Goal: Information Seeking & Learning: Check status

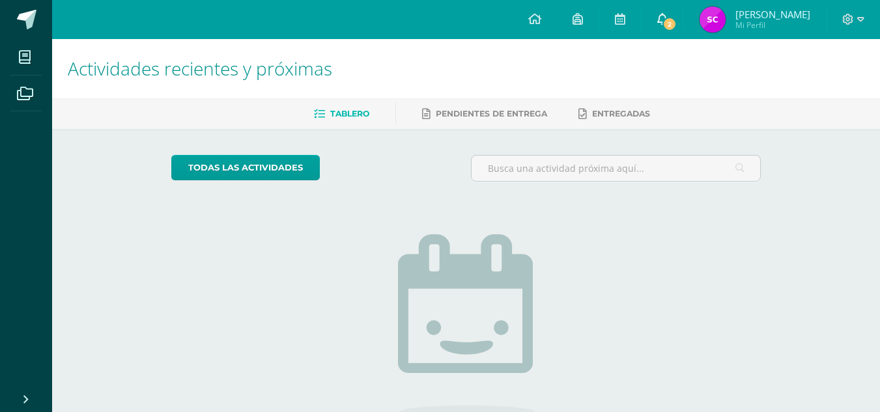
click at [677, 29] on span "2" at bounding box center [670, 24] width 14 height 14
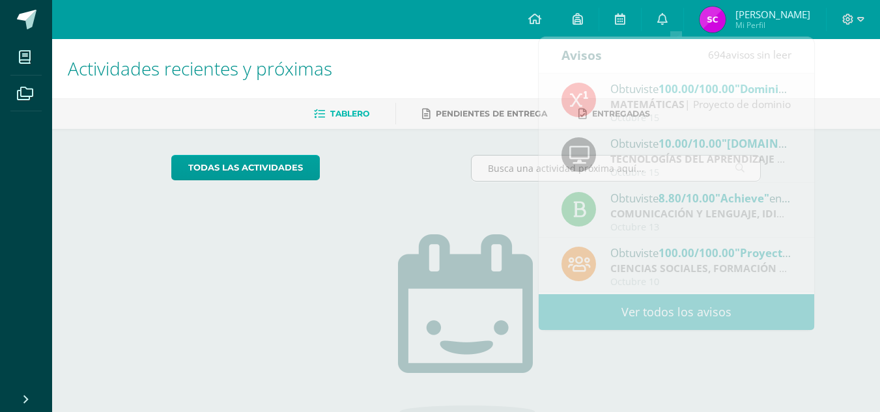
click at [498, 66] on h1 "Actividades recientes y próximas" at bounding box center [466, 68] width 797 height 59
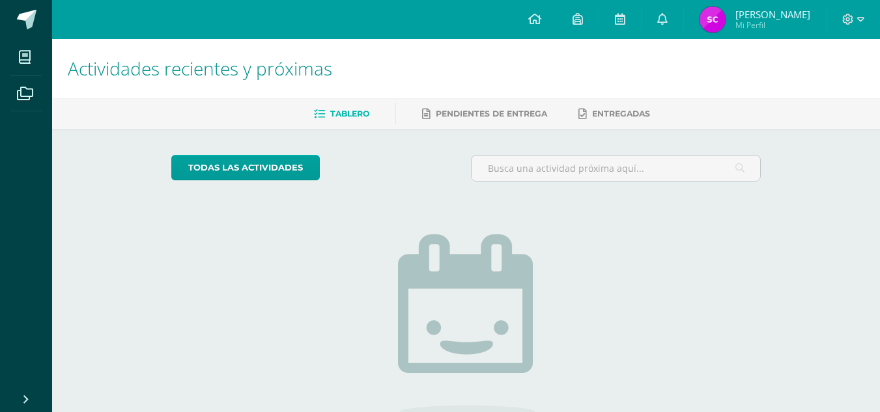
click at [740, 13] on span "Sonia Patricia Mi Perfil" at bounding box center [755, 20] width 116 height 26
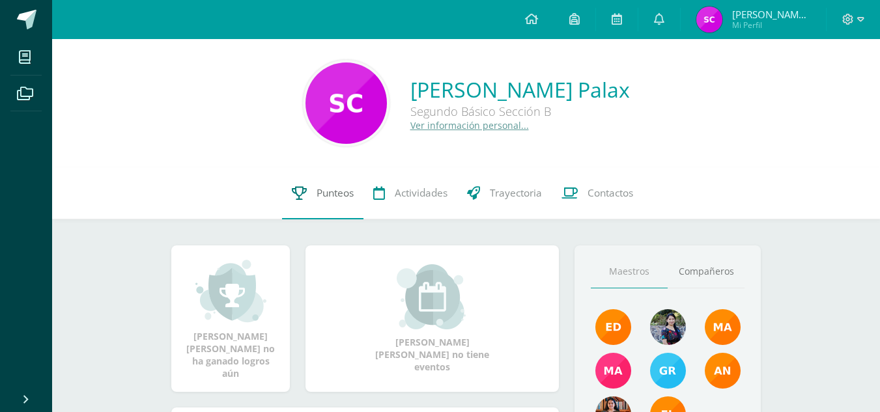
click at [329, 188] on span "Punteos" at bounding box center [335, 193] width 37 height 14
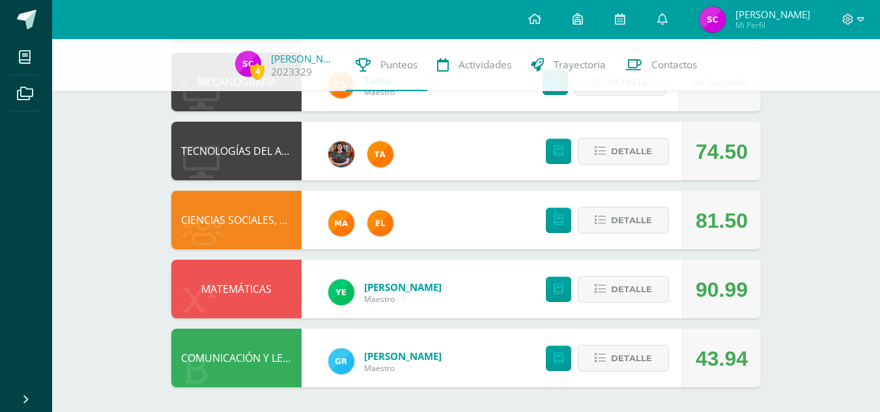
scroll to position [706, 0]
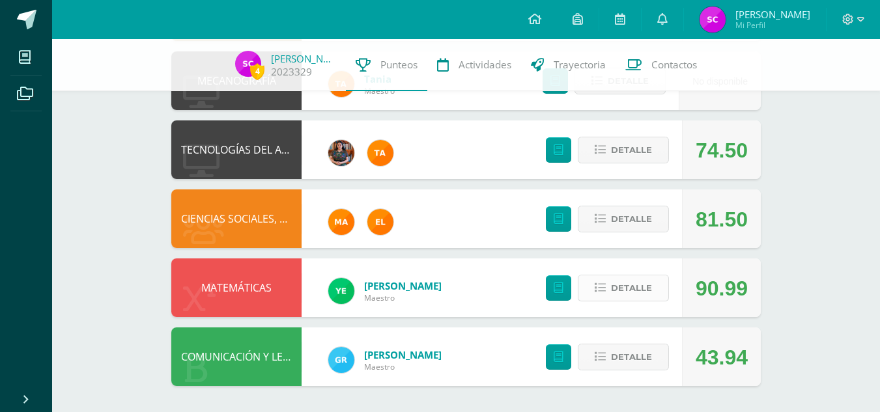
click at [605, 283] on icon at bounding box center [600, 288] width 11 height 11
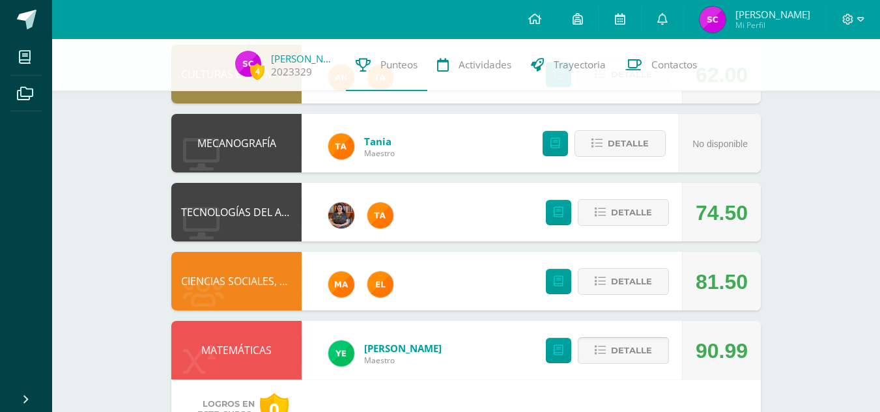
scroll to position [635, 0]
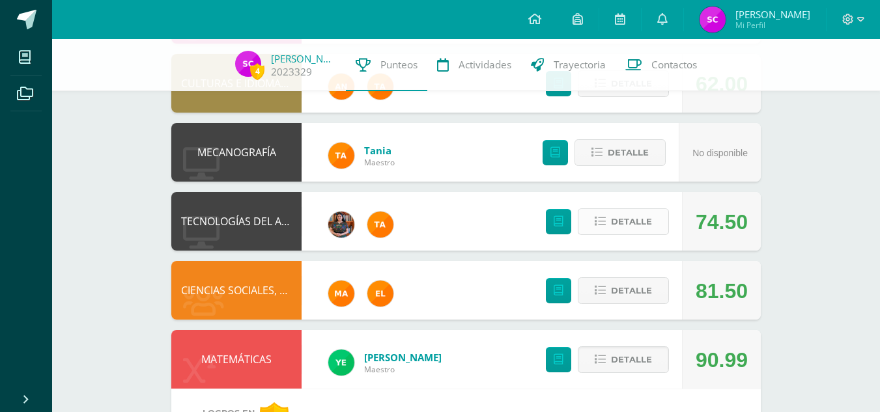
click at [624, 224] on span "Detalle" at bounding box center [631, 222] width 41 height 24
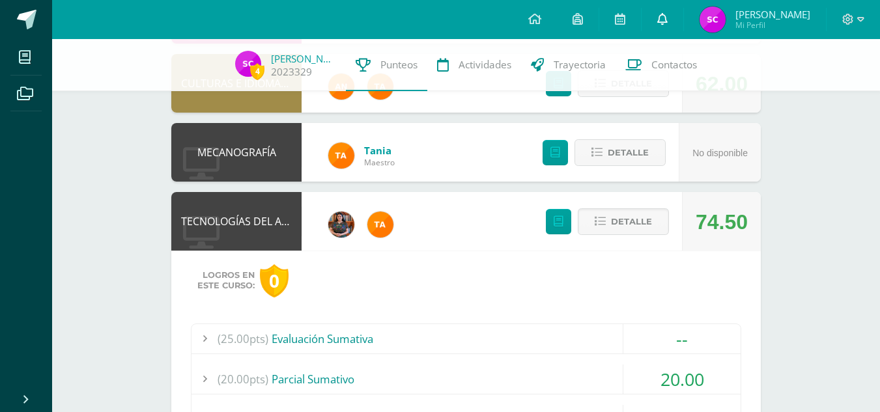
click at [666, 25] on link at bounding box center [663, 19] width 42 height 39
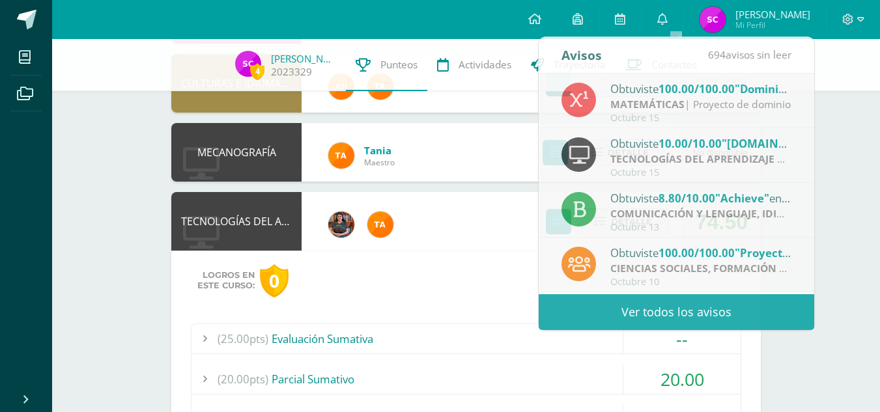
click at [828, 135] on div "4 Sonia Cosiguá 2023329 Punteos Actividades Trayectoria Contactos Pendiente Uni…" at bounding box center [466, 275] width 828 height 1743
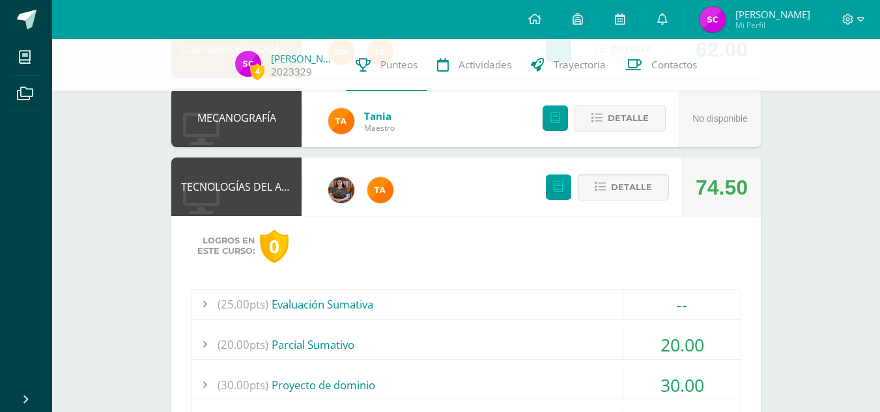
scroll to position [637, 0]
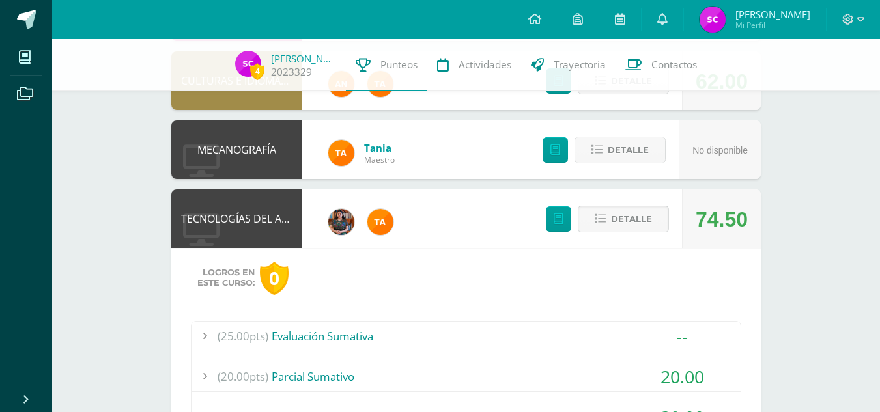
click at [633, 221] on span "Detalle" at bounding box center [631, 219] width 41 height 24
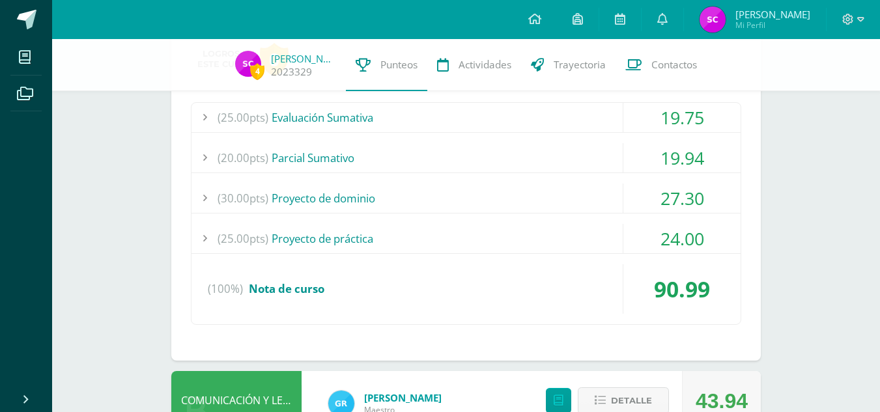
scroll to position [998, 0]
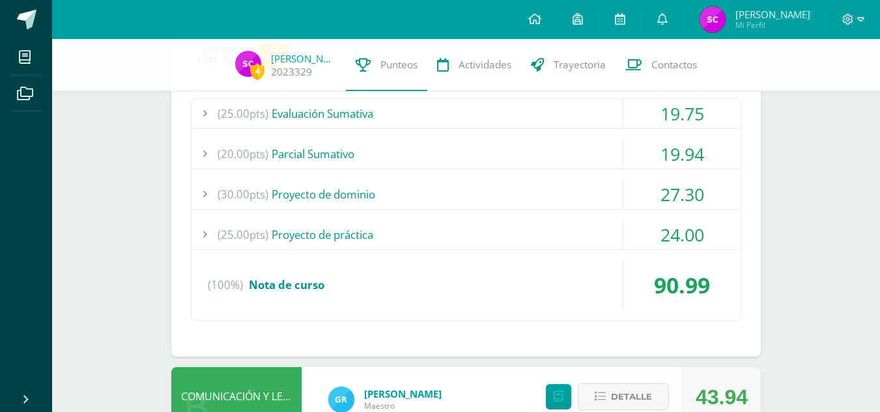
click at [674, 137] on div "(25.00pts) Evaluación Sumativa 19.75 (25.0pts) Evaluación Sumativa 19.75" at bounding box center [466, 209] width 551 height 223
click at [677, 163] on div "19.94" at bounding box center [682, 153] width 117 height 29
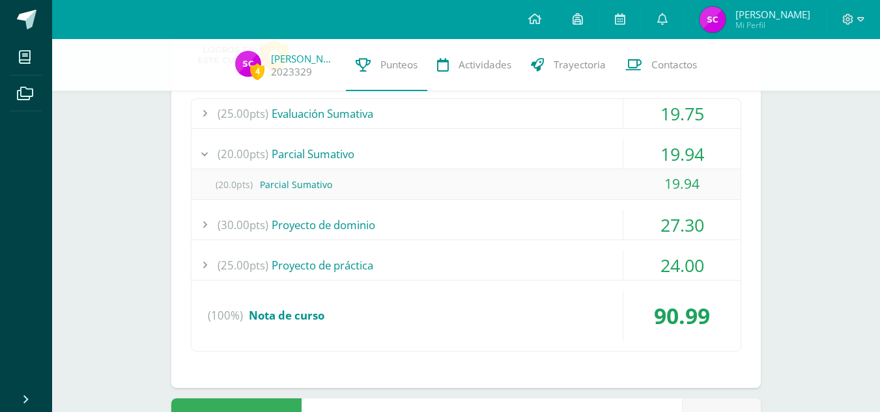
click at [677, 163] on div "19.94" at bounding box center [682, 153] width 117 height 29
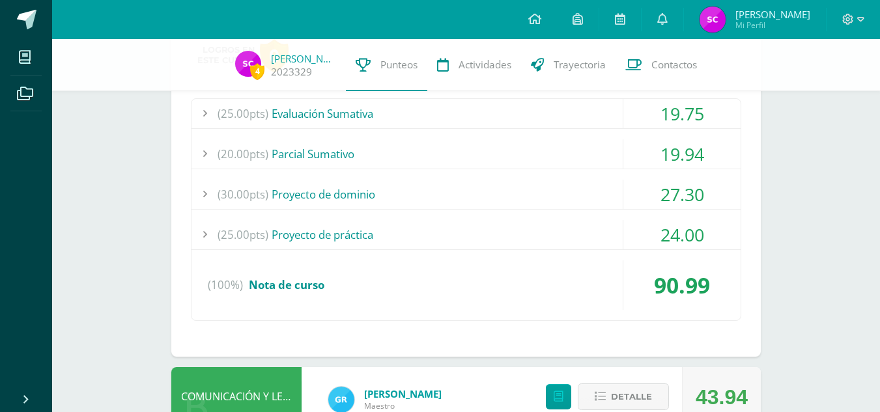
click at [677, 163] on div "19.94" at bounding box center [682, 153] width 117 height 29
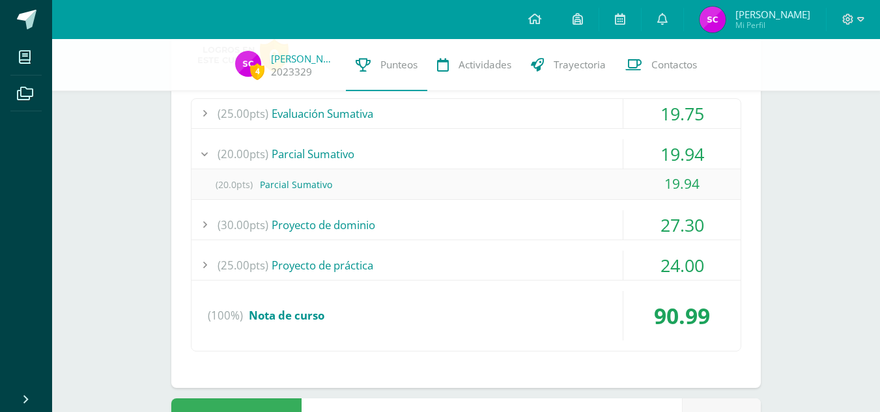
click at [677, 163] on div "19.94" at bounding box center [682, 153] width 117 height 29
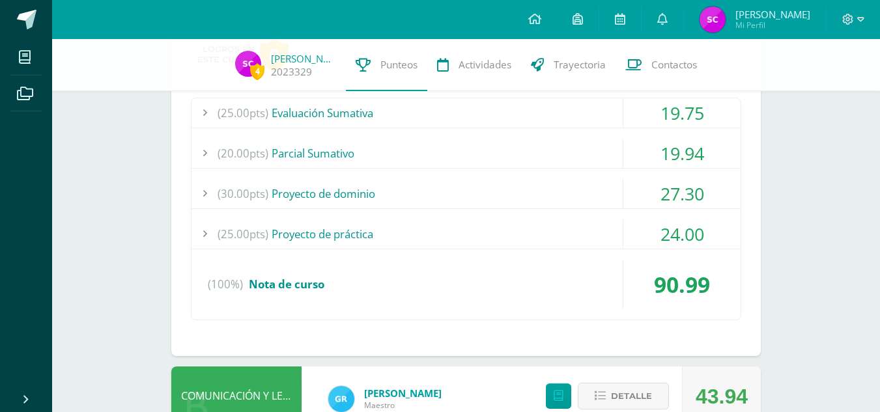
scroll to position [1038, 0]
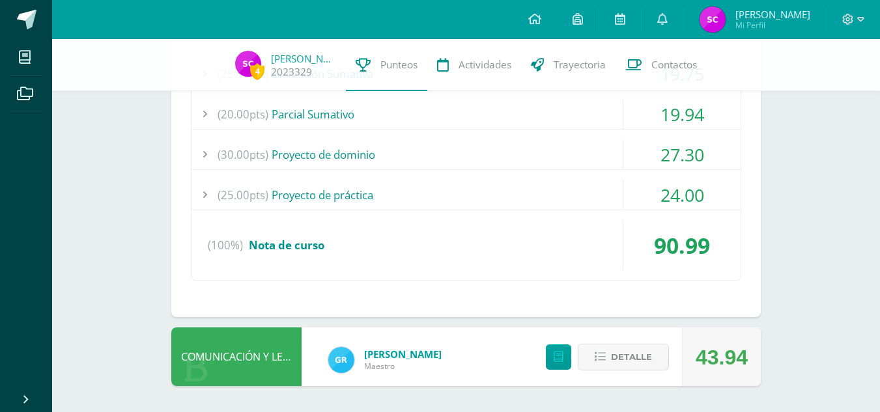
click at [689, 149] on div "27.30" at bounding box center [682, 154] width 117 height 29
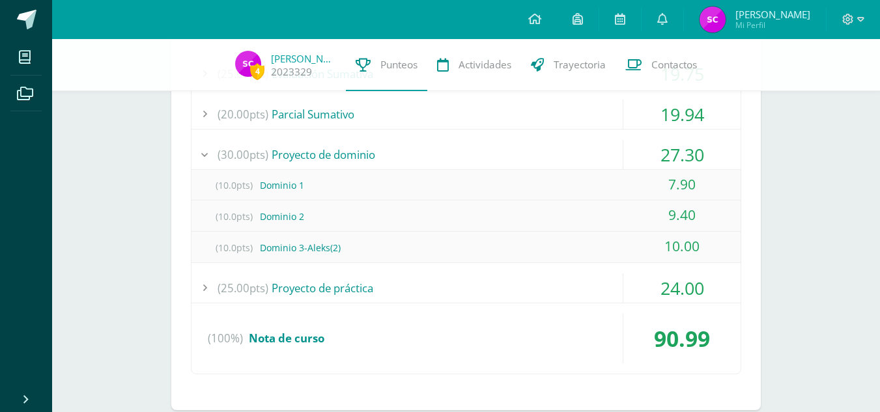
click at [689, 149] on div "27.30" at bounding box center [682, 154] width 117 height 29
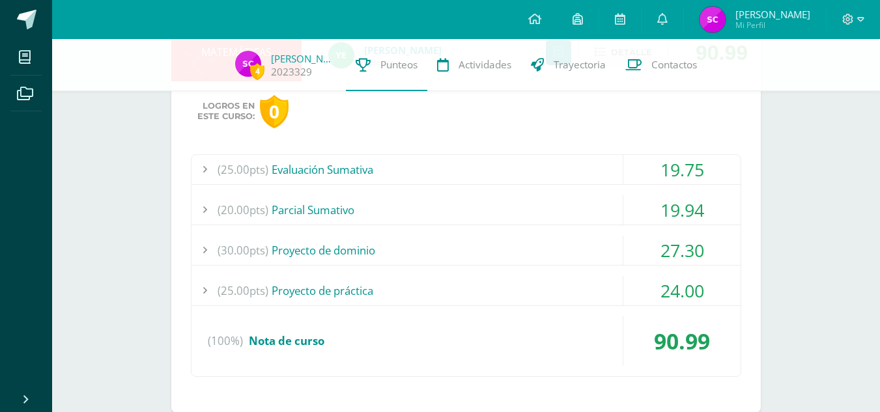
scroll to position [940, 0]
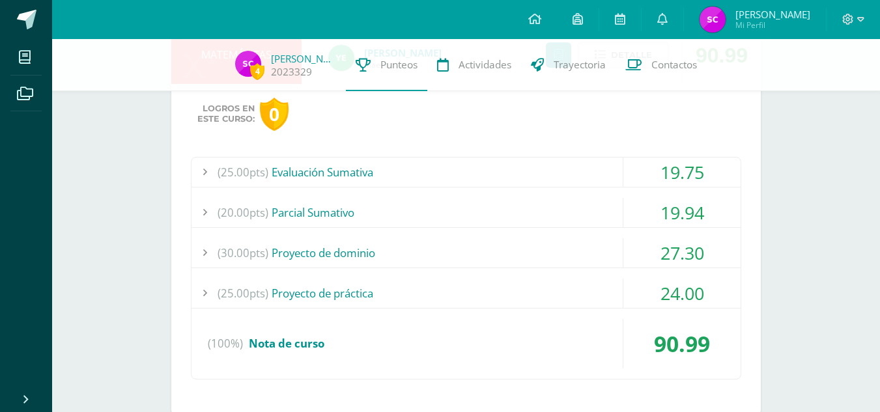
click at [643, 182] on div "19.75" at bounding box center [682, 172] width 117 height 29
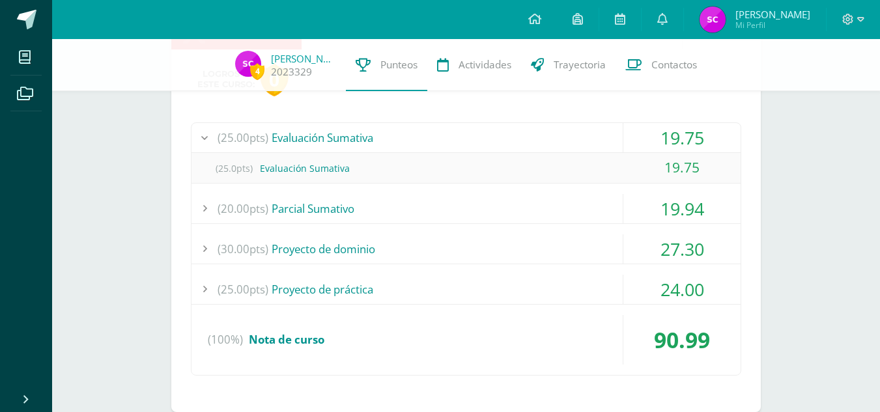
scroll to position [975, 0]
click at [683, 132] on div "19.75" at bounding box center [682, 137] width 117 height 29
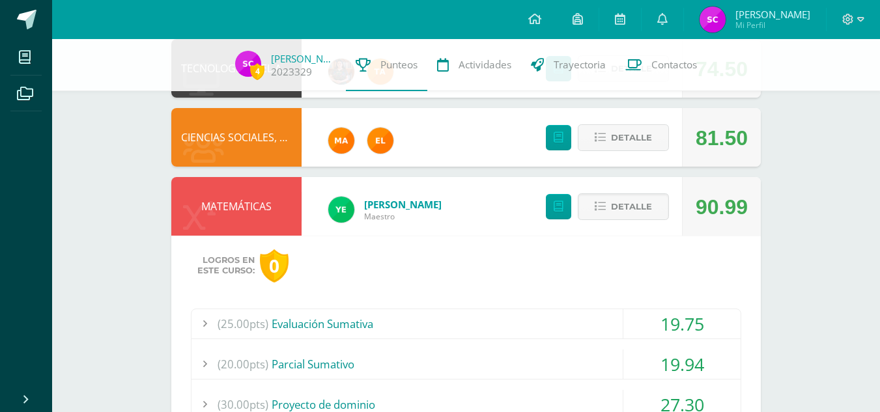
scroll to position [787, 0]
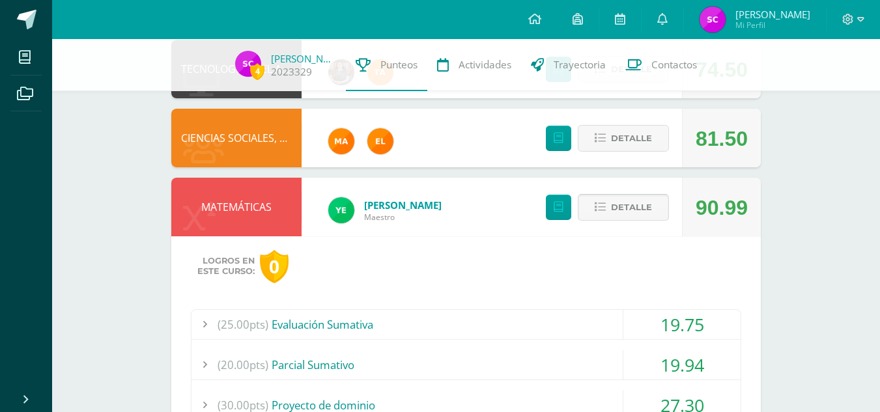
click at [633, 209] on span "Detalle" at bounding box center [631, 207] width 41 height 24
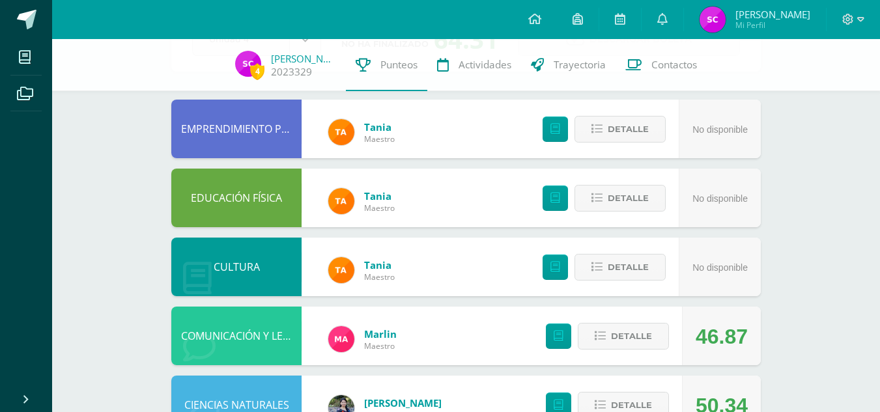
scroll to position [0, 0]
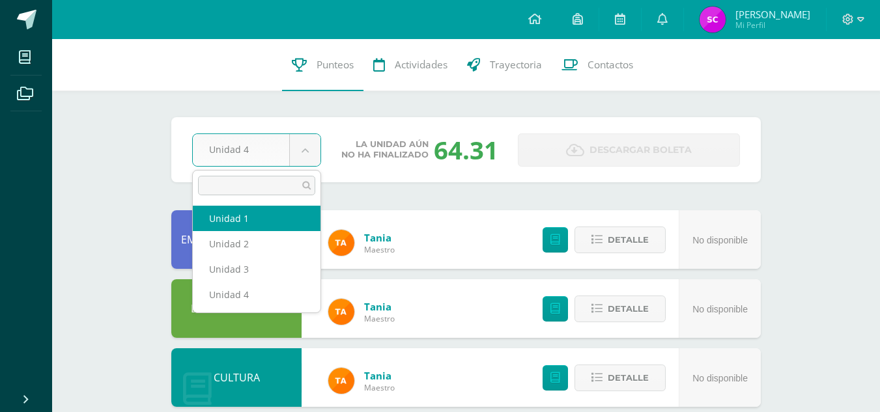
select select "Unidad 1"
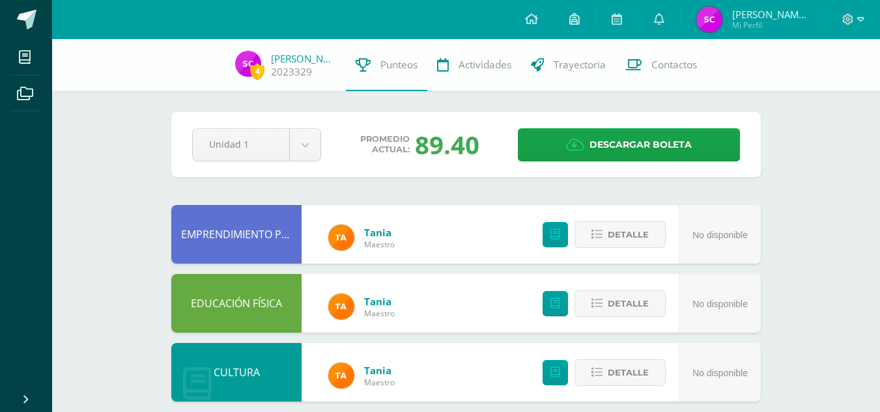
scroll to position [1, 0]
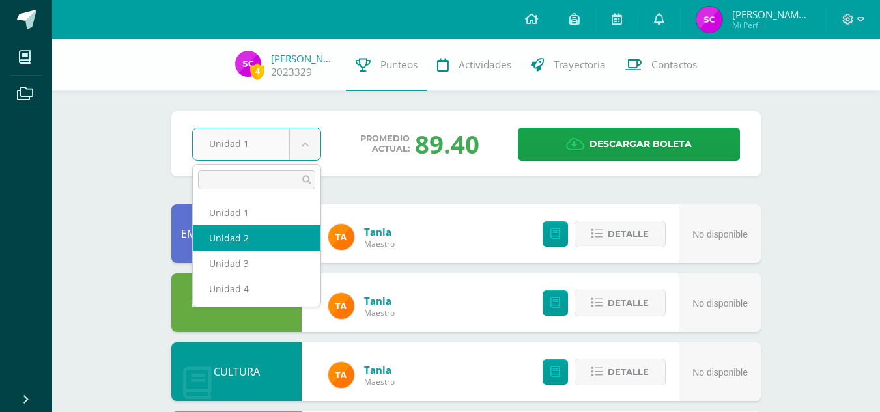
select select "Unidad 2"
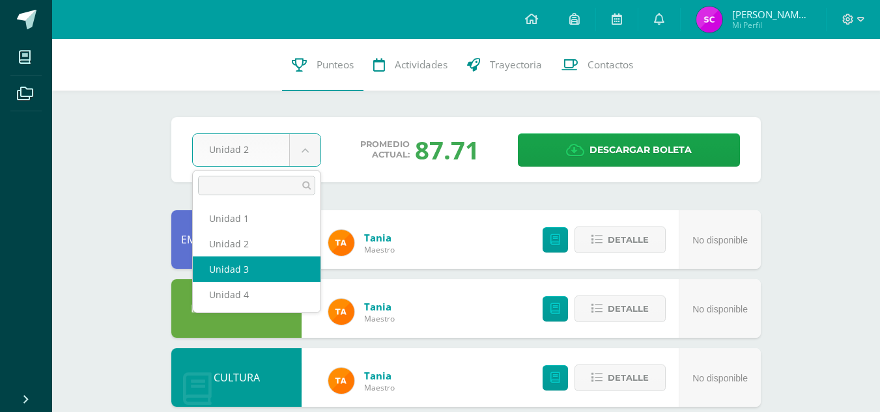
select select "Unidad 3"
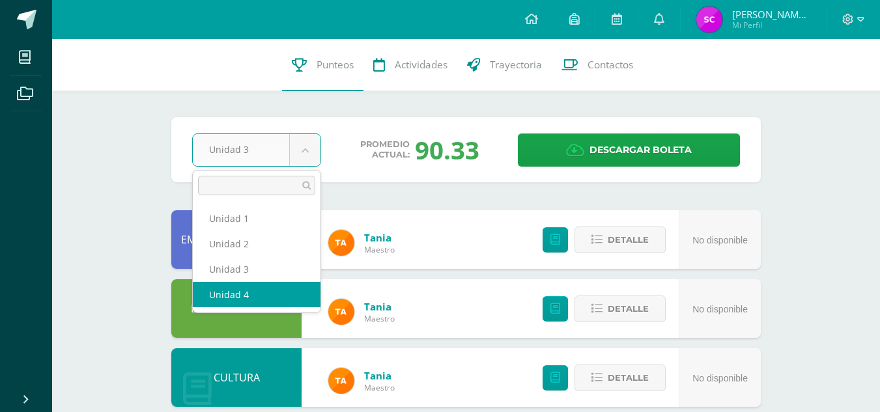
select select "Unidad 4"
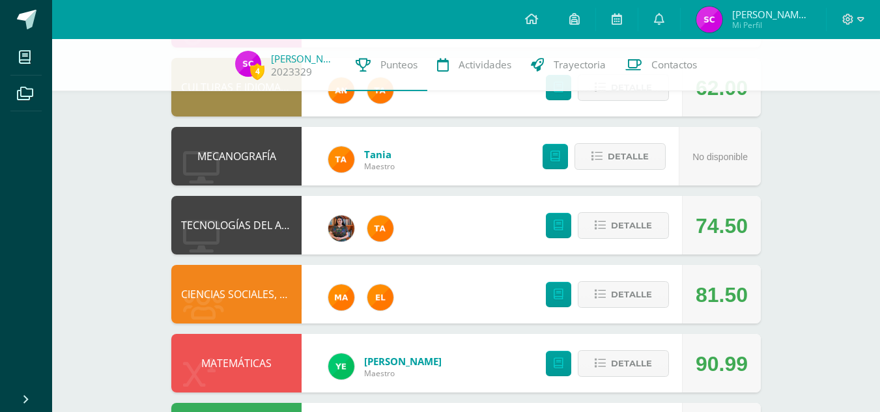
scroll to position [706, 0]
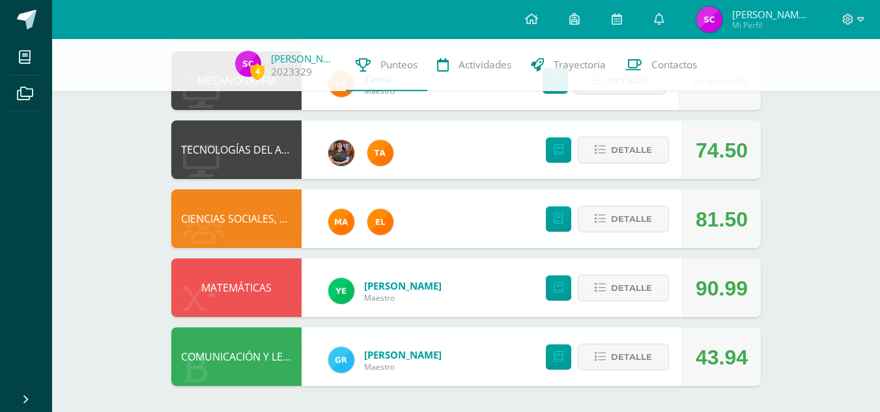
click at [866, 25] on div at bounding box center [853, 19] width 53 height 39
click at [852, 14] on icon at bounding box center [849, 20] width 12 height 12
click at [812, 86] on span "Cerrar sesión" at bounding box center [819, 88] width 59 height 12
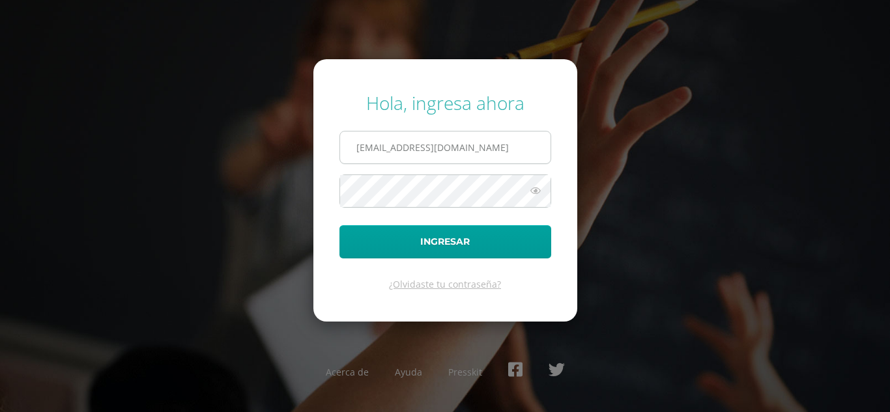
click at [404, 149] on input "[EMAIL_ADDRESS][DOMAIN_NAME]" at bounding box center [445, 148] width 210 height 32
drag, startPoint x: 408, startPoint y: 149, endPoint x: 350, endPoint y: 151, distance: 58.0
click at [350, 151] on input "[EMAIL_ADDRESS][DOMAIN_NAME]" at bounding box center [445, 148] width 210 height 32
type input "[EMAIL_ADDRESS][DOMAIN_NAME]"
click at [339, 225] on button "Ingresar" at bounding box center [445, 241] width 212 height 33
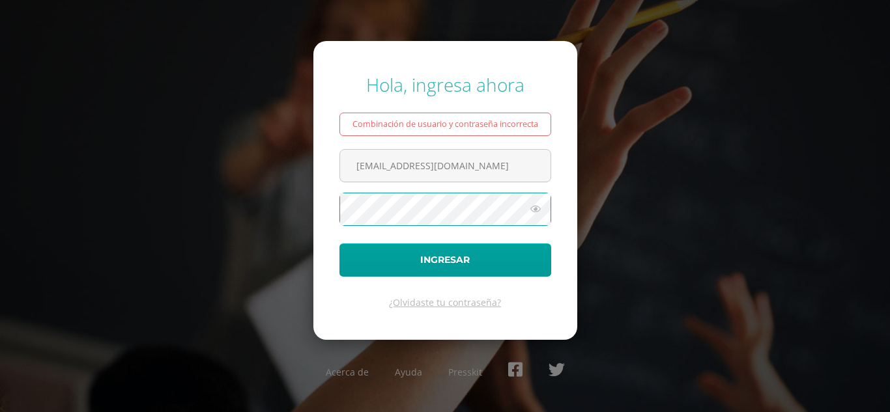
click at [339, 244] on button "Ingresar" at bounding box center [445, 260] width 212 height 33
click at [420, 162] on input "[EMAIL_ADDRESS][DOMAIN_NAME]" at bounding box center [445, 166] width 210 height 32
type input "[EMAIL_ADDRESS][DOMAIN_NAME]"
click at [339, 244] on button "Ingresar" at bounding box center [445, 260] width 212 height 33
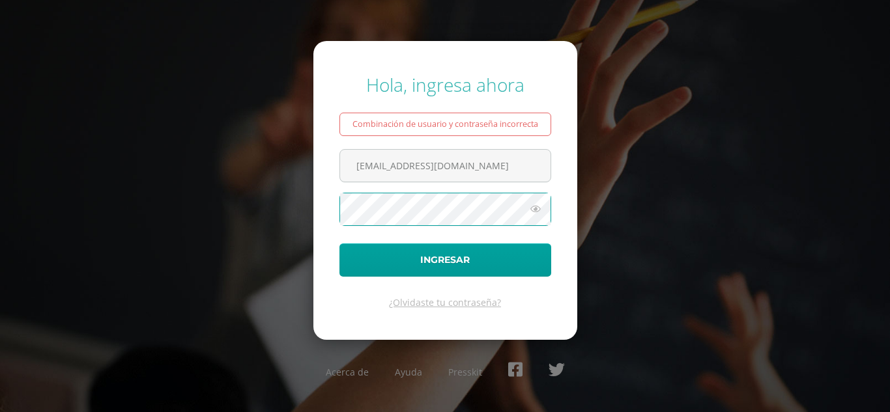
click at [339, 244] on button "Ingresar" at bounding box center [445, 260] width 212 height 33
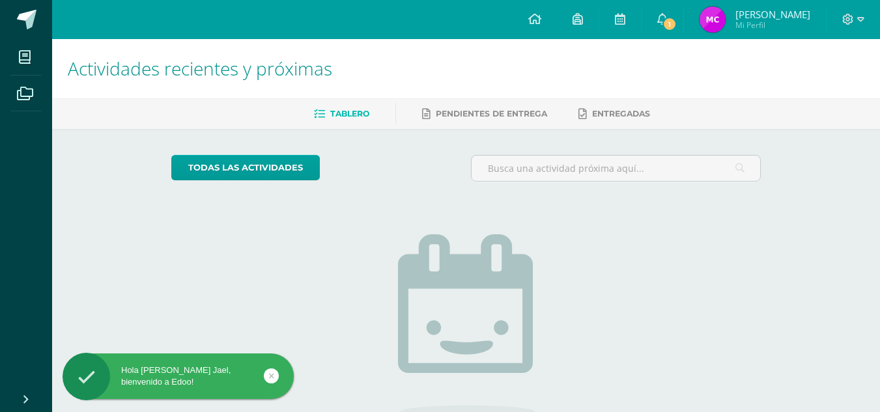
click at [719, 27] on img at bounding box center [713, 20] width 26 height 26
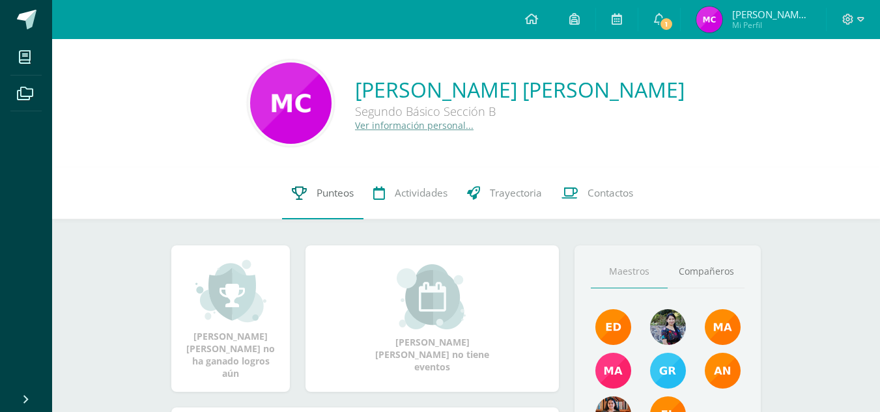
click at [313, 205] on link "Punteos" at bounding box center [322, 193] width 81 height 52
click at [852, 19] on icon at bounding box center [848, 19] width 11 height 11
click at [781, 87] on icon at bounding box center [778, 88] width 9 height 9
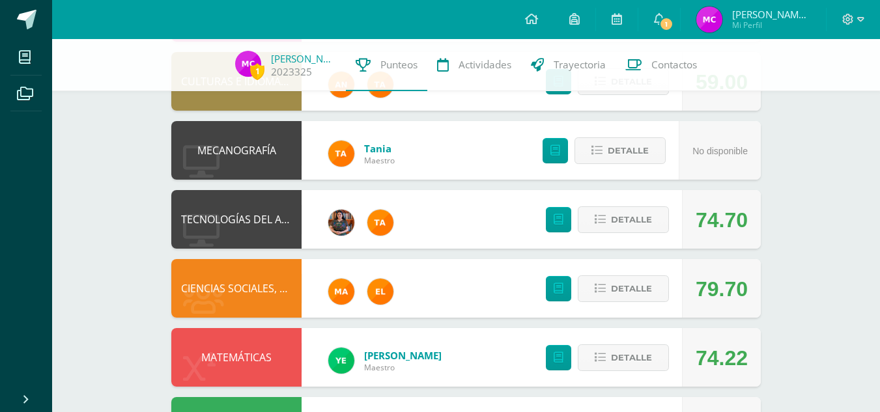
scroll to position [706, 0]
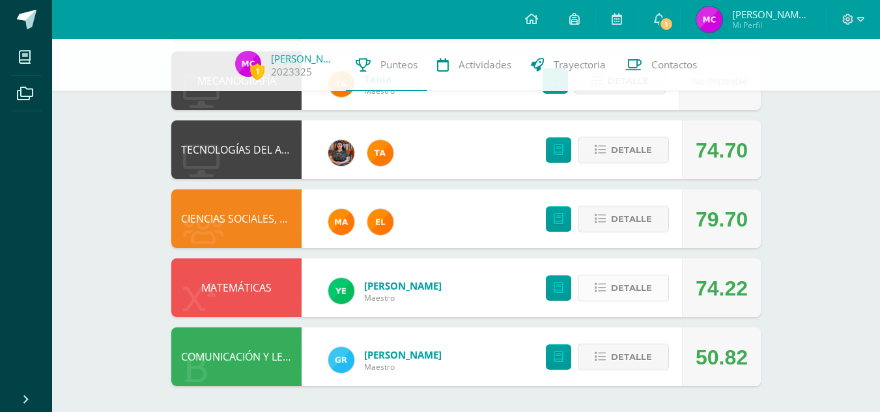
click at [616, 292] on span "Detalle" at bounding box center [631, 288] width 41 height 24
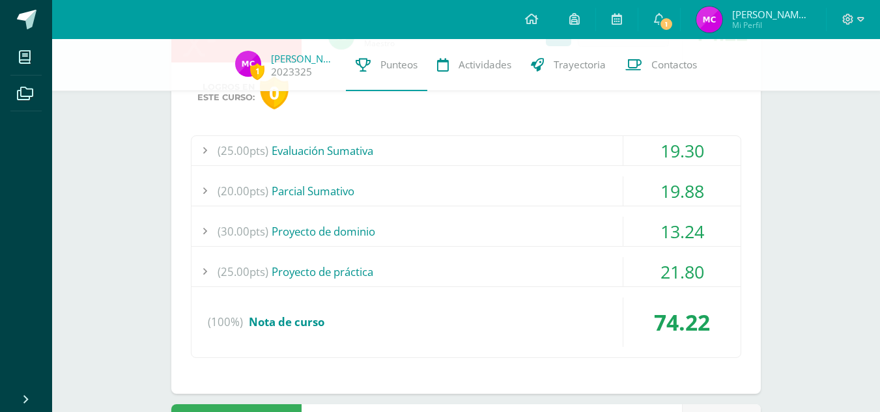
scroll to position [962, 0]
click at [639, 223] on div "13.24" at bounding box center [682, 230] width 117 height 29
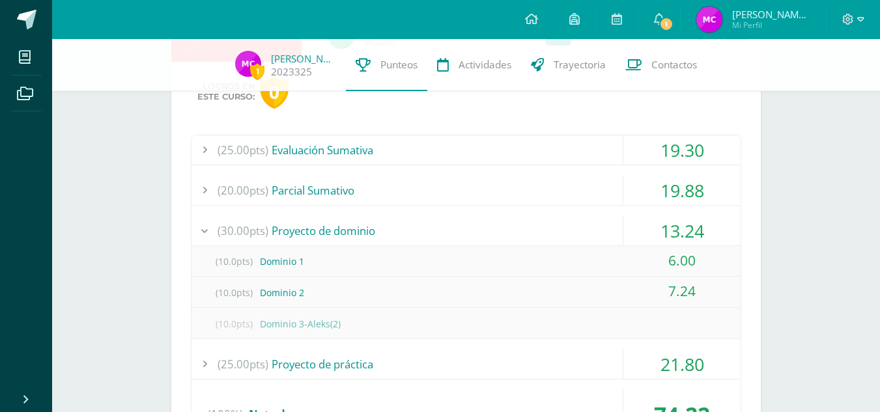
click at [639, 223] on div "13.24" at bounding box center [682, 230] width 117 height 29
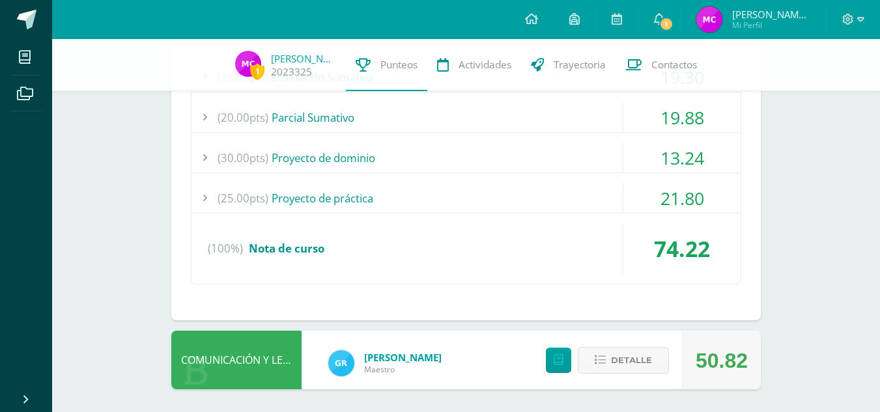
scroll to position [1035, 0]
click at [650, 192] on div "21.80" at bounding box center [682, 197] width 117 height 29
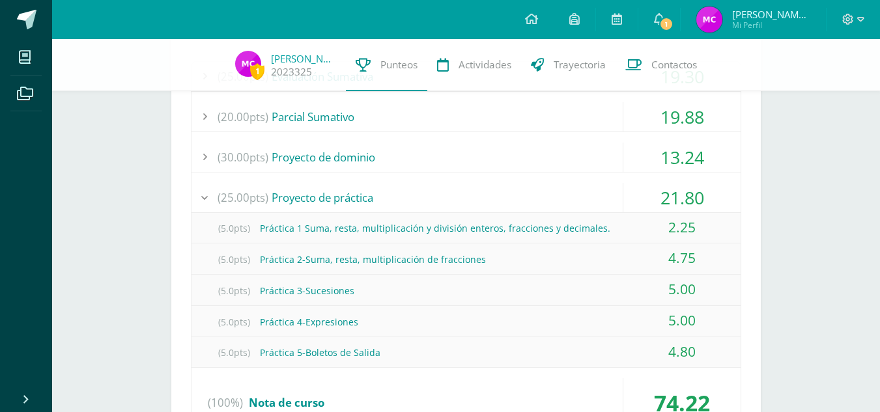
click at [650, 192] on div "21.80" at bounding box center [682, 197] width 117 height 29
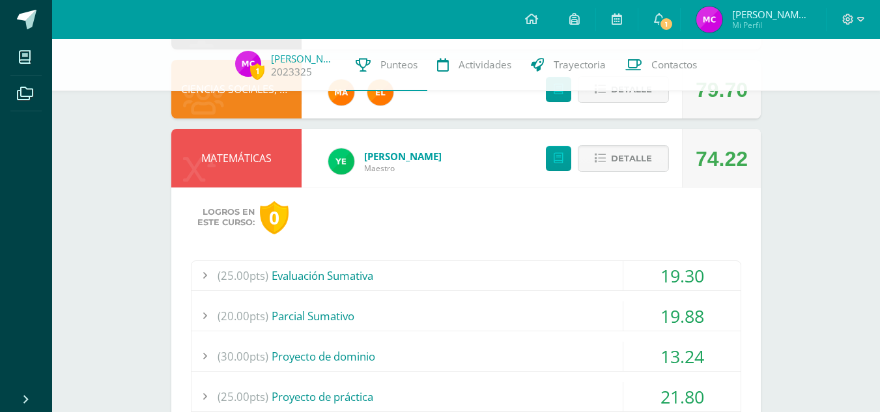
scroll to position [835, 0]
click at [616, 151] on span "Detalle" at bounding box center [631, 159] width 41 height 24
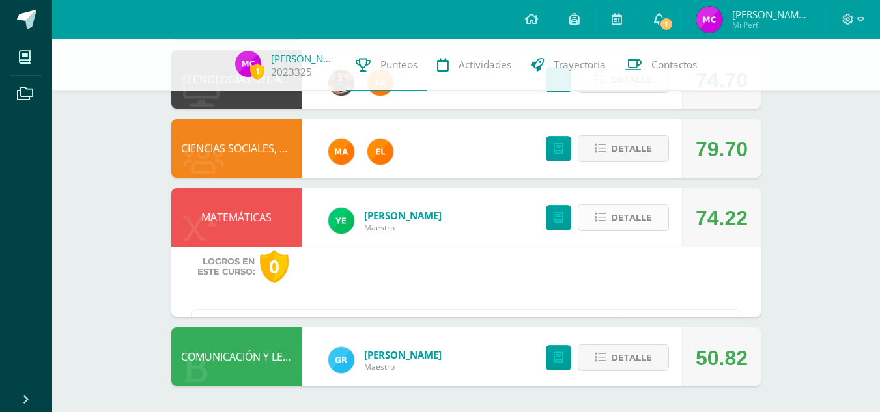
scroll to position [706, 0]
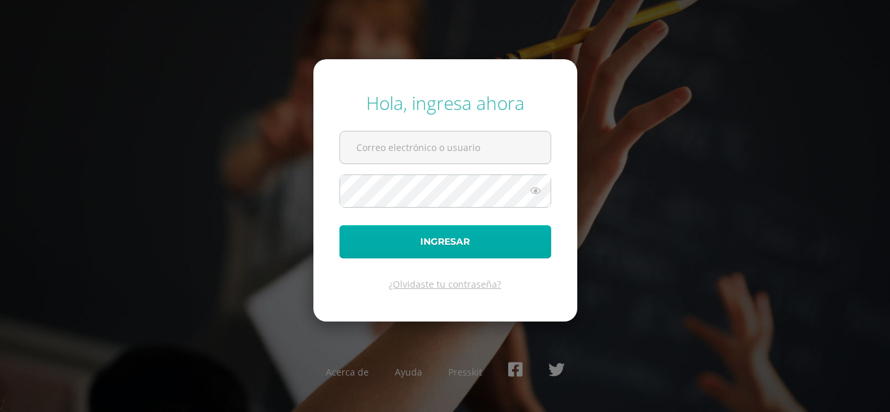
type input "[EMAIL_ADDRESS][DOMAIN_NAME]"
click at [497, 240] on button "Ingresar" at bounding box center [445, 241] width 212 height 33
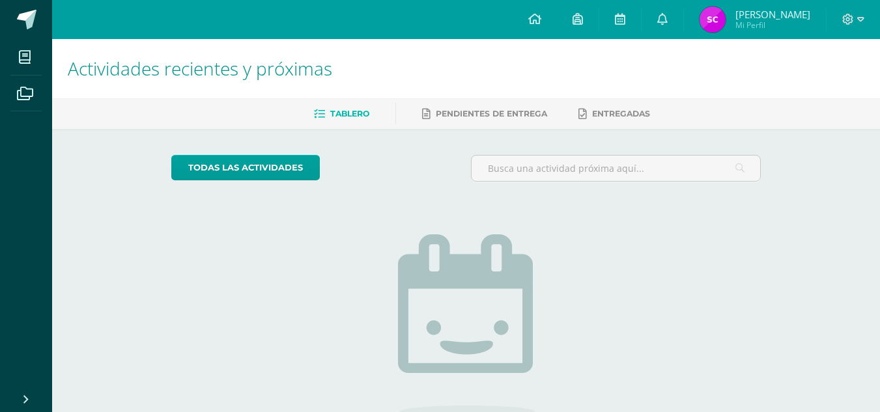
click at [716, 14] on img at bounding box center [713, 20] width 26 height 26
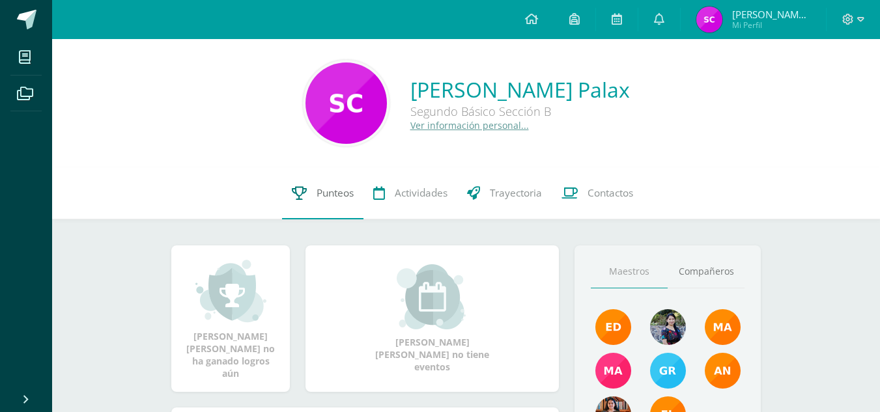
click at [345, 210] on link "Punteos" at bounding box center [322, 193] width 81 height 52
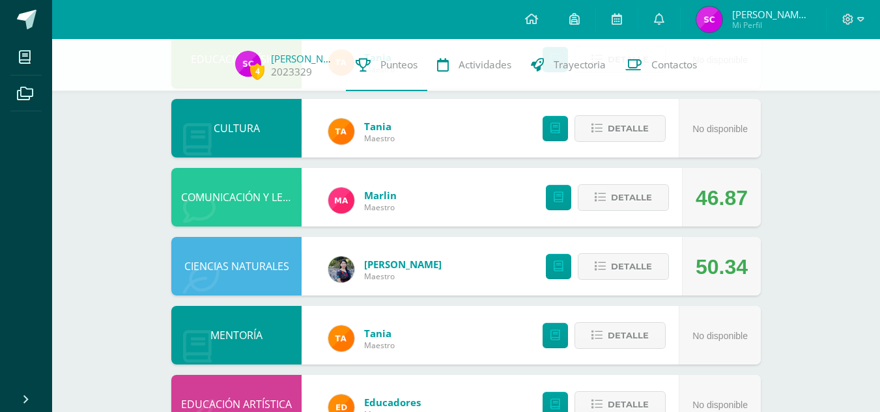
scroll to position [706, 0]
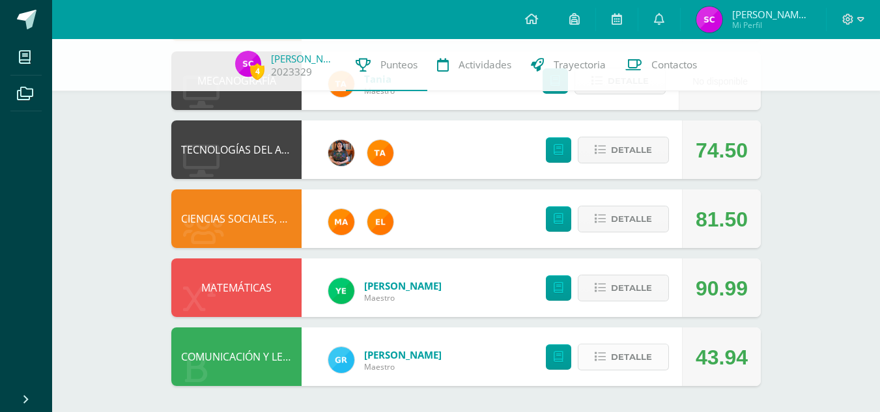
click at [637, 346] on span "Detalle" at bounding box center [631, 357] width 41 height 24
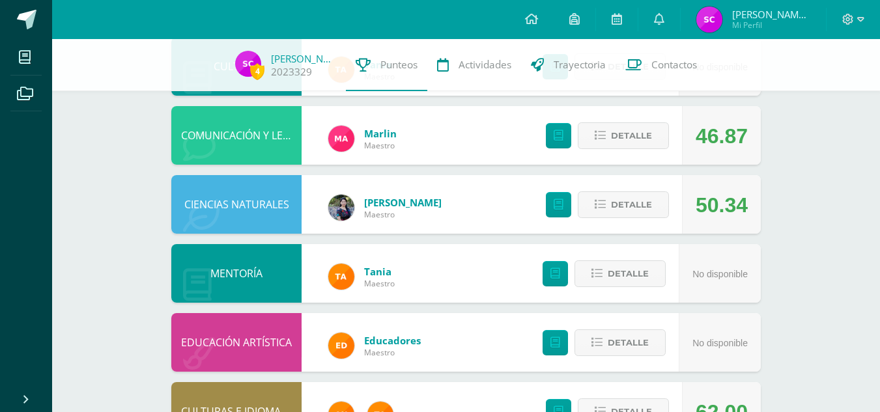
scroll to position [305, 0]
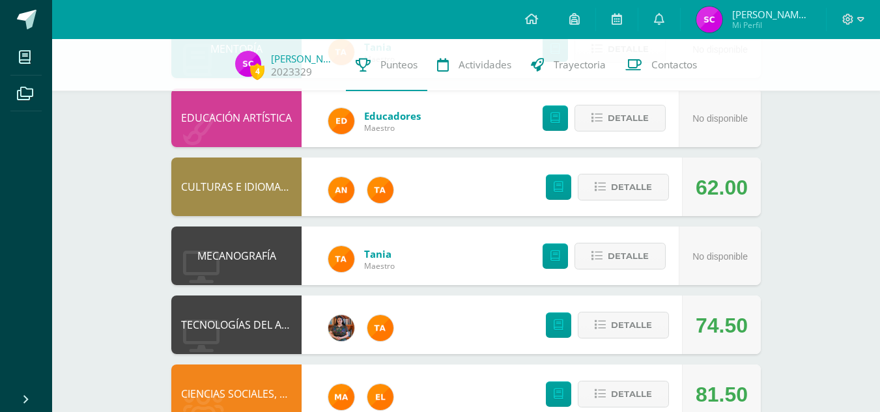
scroll to position [706, 0]
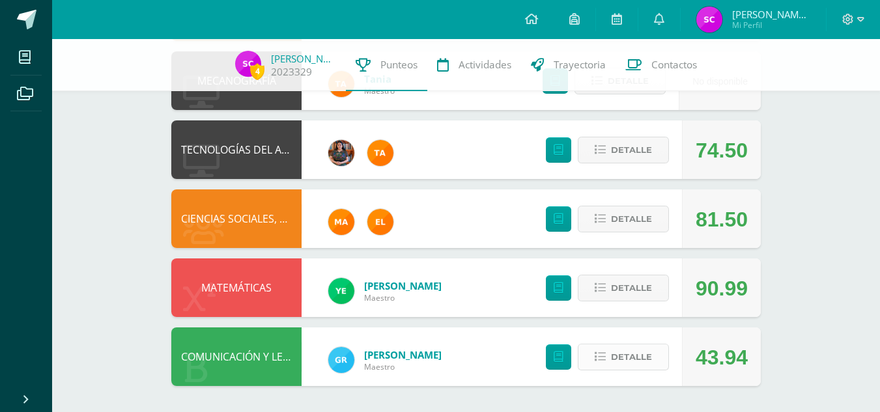
click at [627, 358] on span "Detalle" at bounding box center [631, 357] width 41 height 24
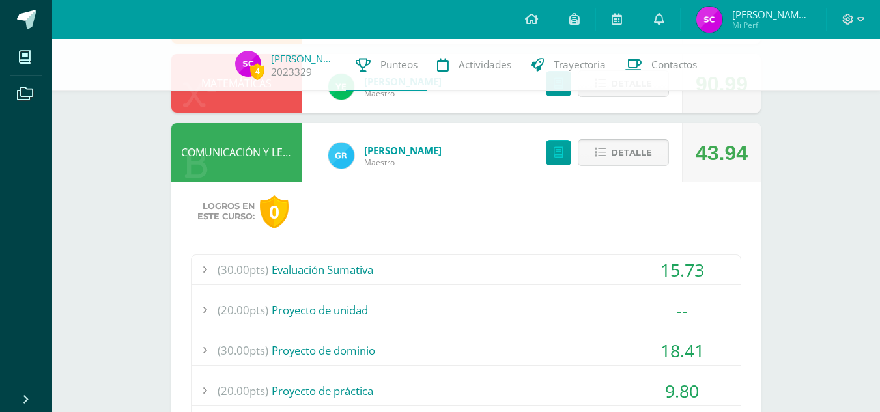
scroll to position [1038, 0]
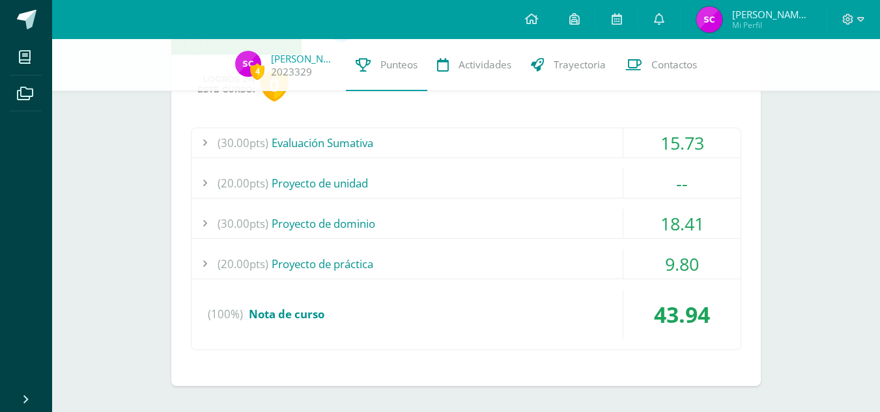
click at [512, 147] on div "(30.00pts) Evaluación Sumativa" at bounding box center [466, 142] width 549 height 29
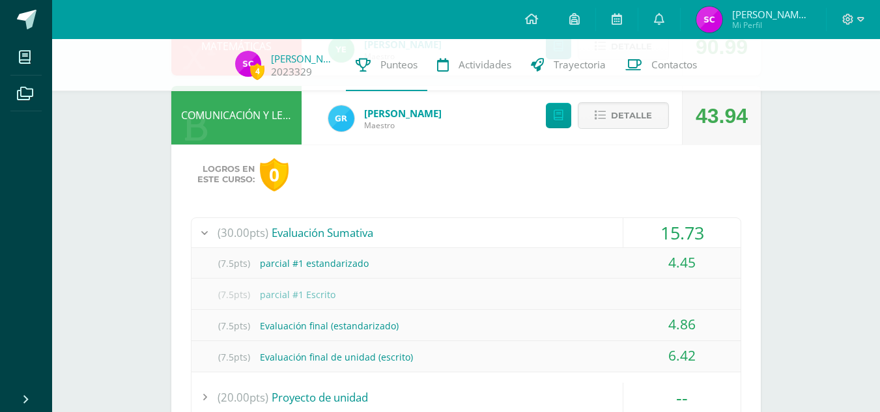
scroll to position [947, 0]
click at [631, 117] on span "Detalle" at bounding box center [631, 116] width 41 height 24
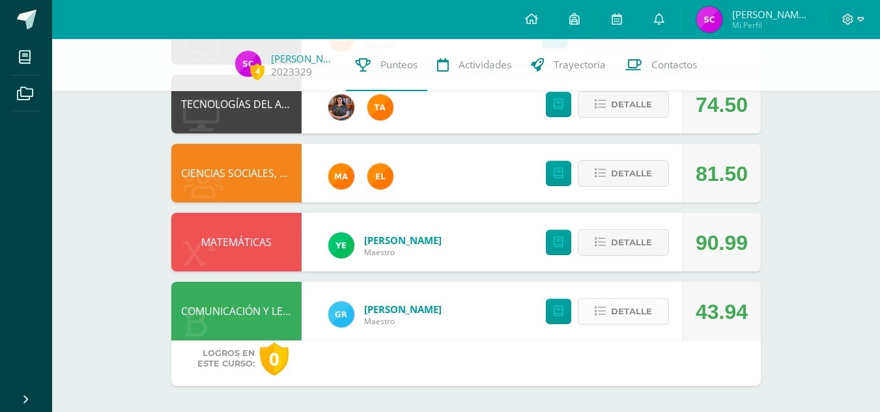
scroll to position [706, 0]
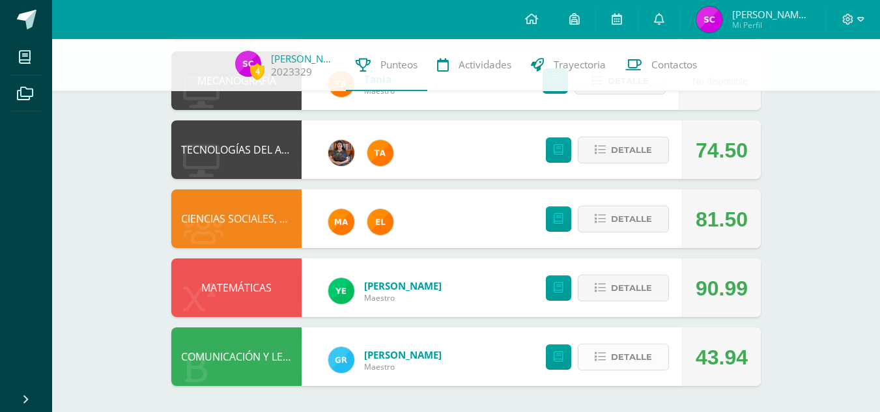
click at [620, 349] on span "Detalle" at bounding box center [631, 357] width 41 height 24
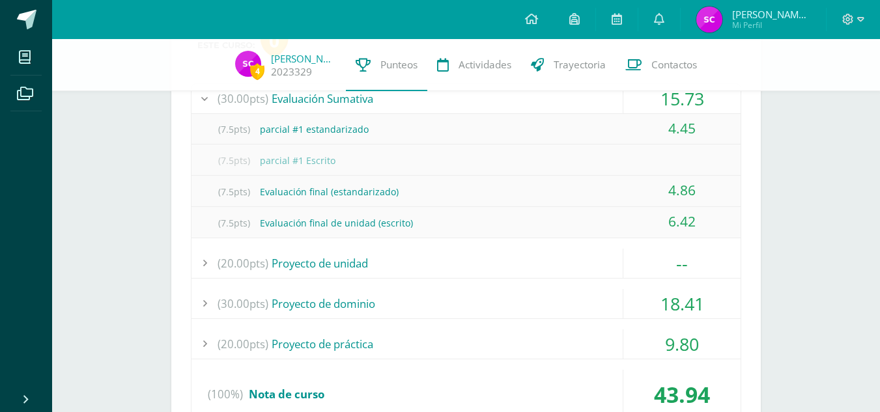
scroll to position [1083, 0]
click at [664, 105] on div "15.73" at bounding box center [682, 97] width 117 height 29
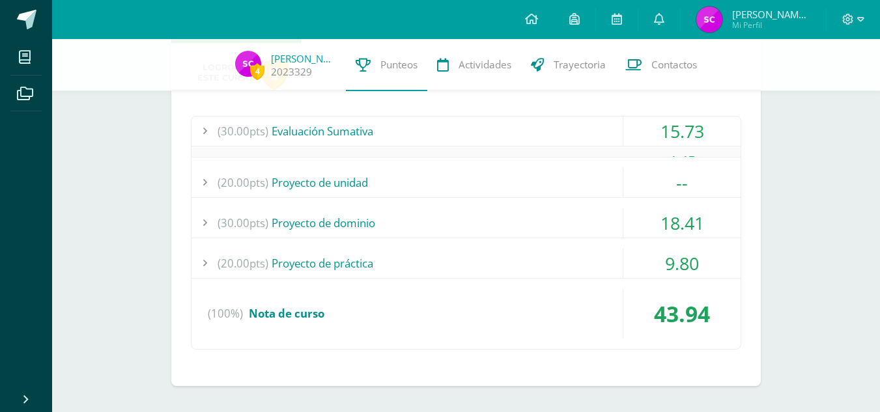
scroll to position [1038, 0]
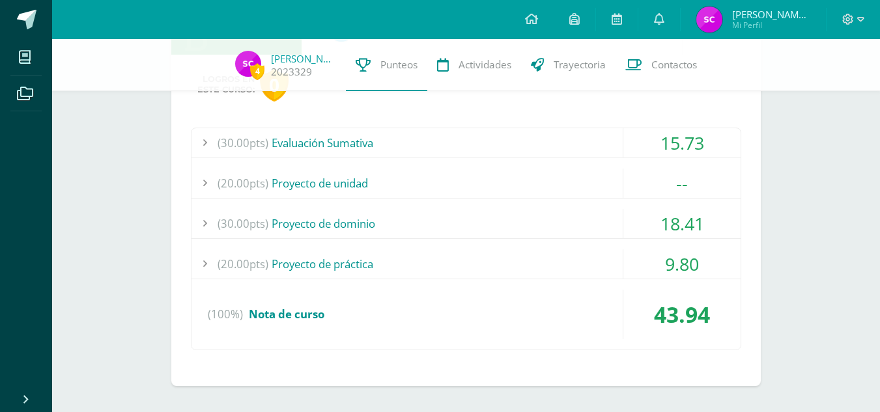
click at [594, 217] on div "(30.00pts) Proyecto de dominio" at bounding box center [466, 223] width 549 height 29
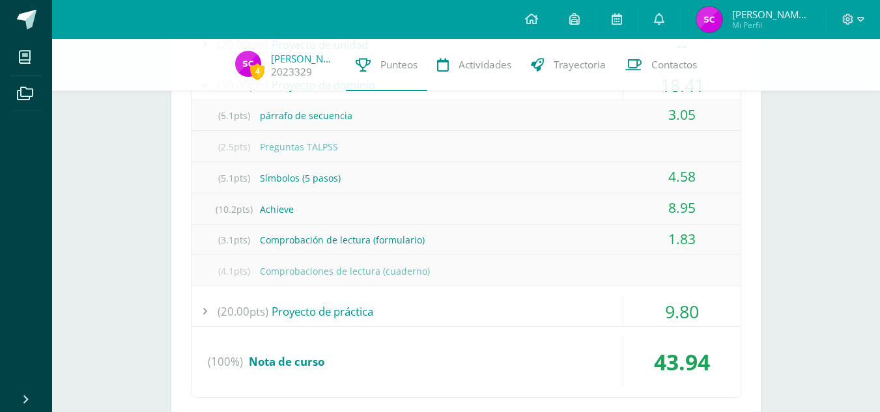
scroll to position [1179, 0]
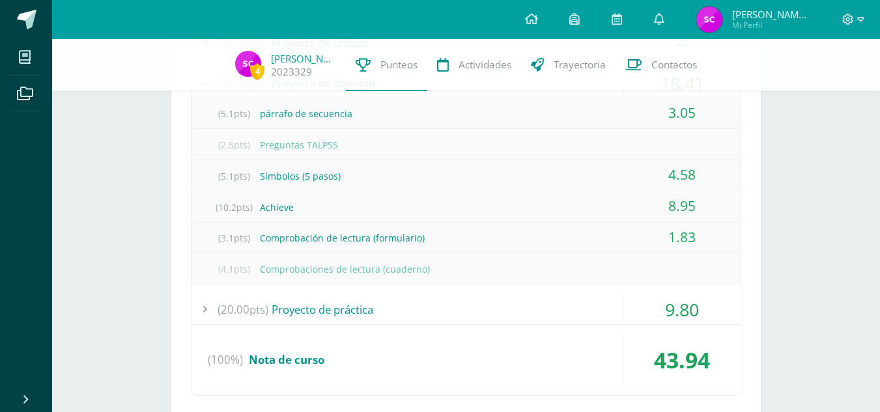
click at [547, 307] on div "(20.00pts) Proyecto de práctica" at bounding box center [466, 309] width 549 height 29
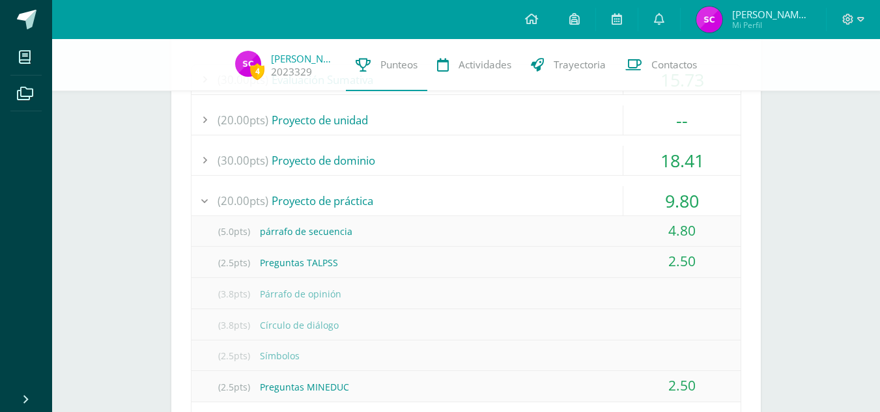
scroll to position [1099, 0]
click at [611, 222] on div "(5.0pts) párrafo de secuencia" at bounding box center [466, 233] width 549 height 29
click at [594, 237] on div "(5.0pts) párrafo de secuencia" at bounding box center [466, 233] width 549 height 29
click at [599, 259] on div "(2.5pts) Preguntas TALPSS" at bounding box center [466, 264] width 549 height 29
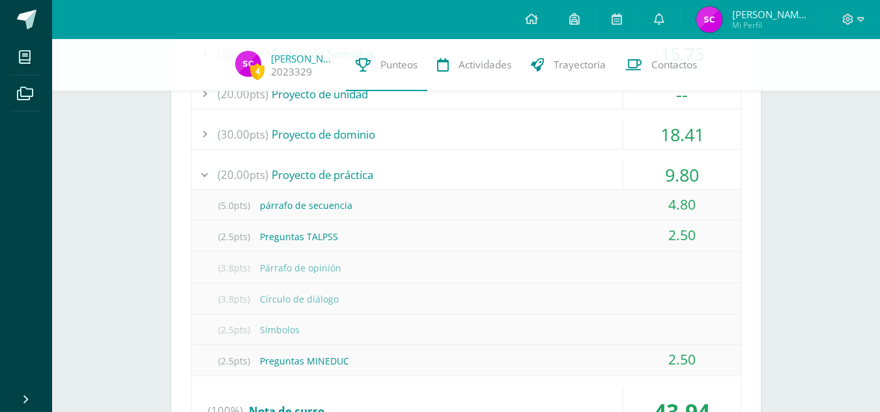
scroll to position [1126, 0]
click at [712, 188] on div "9.80" at bounding box center [682, 176] width 117 height 29
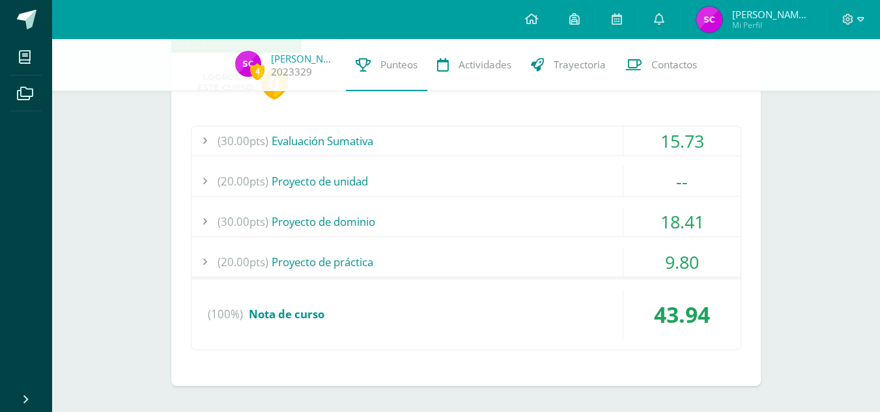
scroll to position [1038, 0]
